Goal: Find specific page/section: Find specific page/section

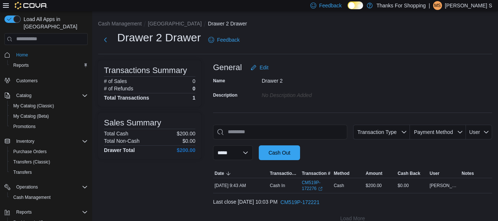
scroll to position [5, 0]
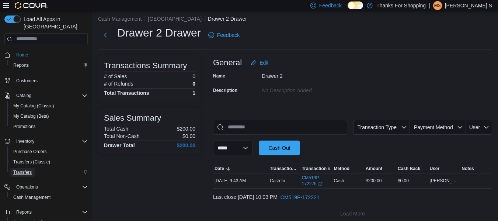
click at [32, 168] on link "Transfers" at bounding box center [22, 172] width 24 height 9
